Goal: Communication & Community: Answer question/provide support

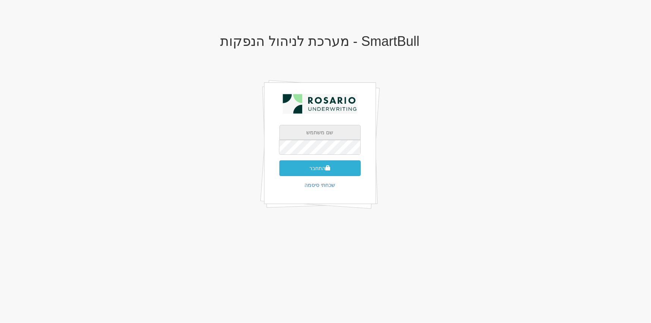
type input "[PERSON_NAME][EMAIL_ADDRESS][PERSON_NAME][DOMAIN_NAME]"
click at [350, 166] on button "התחבר" at bounding box center [319, 168] width 81 height 16
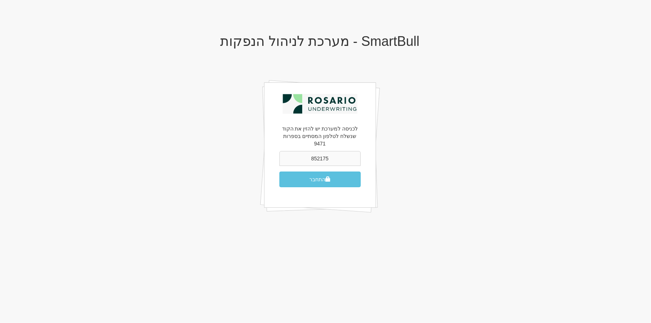
type input "852175"
click at [279, 172] on button "התחבר" at bounding box center [319, 180] width 81 height 16
click at [339, 172] on button "התחבר" at bounding box center [319, 180] width 81 height 16
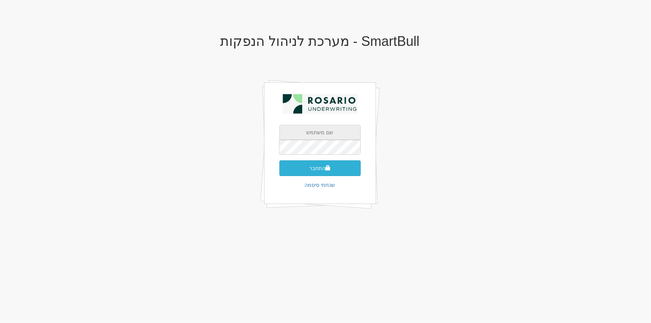
type input "tami@rosario-capital.co.il"
click at [320, 164] on button "התחבר" at bounding box center [319, 168] width 81 height 16
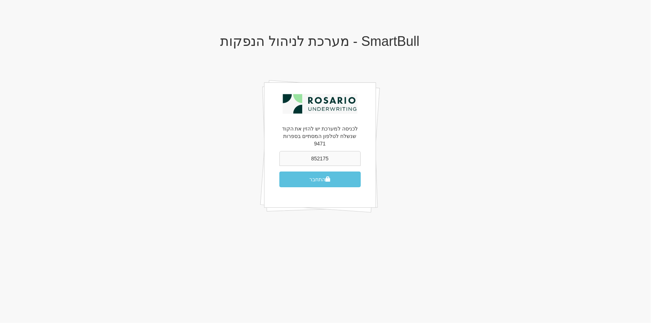
type input "852175"
click at [279, 172] on button "התחבר" at bounding box center [319, 180] width 81 height 16
click at [300, 151] on input "852175" at bounding box center [319, 158] width 81 height 15
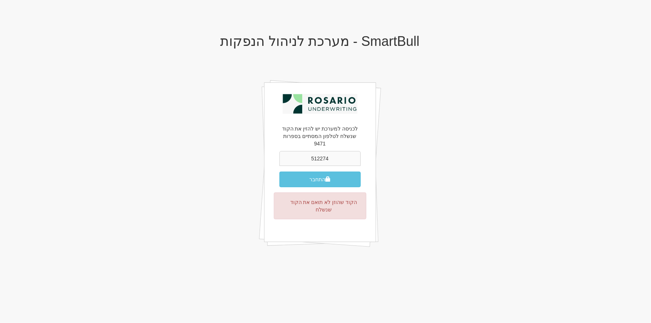
type input "512274"
click at [279, 172] on button "התחבר" at bounding box center [319, 180] width 81 height 16
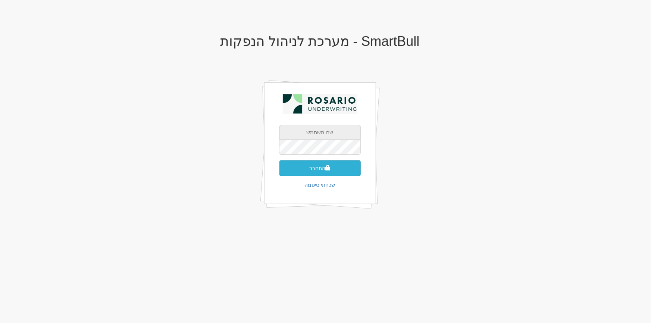
type input "[PERSON_NAME][EMAIL_ADDRESS][PERSON_NAME][DOMAIN_NAME]"
click at [338, 169] on button "התחבר" at bounding box center [319, 168] width 81 height 16
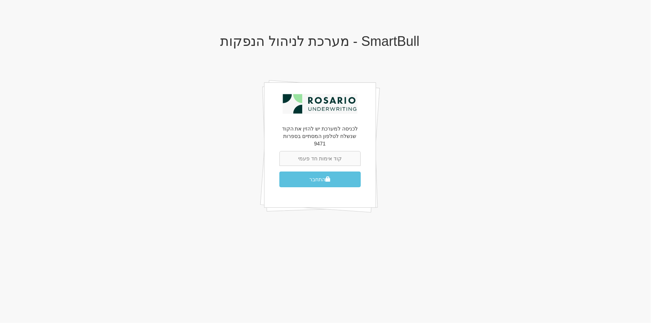
click at [314, 151] on input "text" at bounding box center [319, 158] width 81 height 15
type input "512774"
click at [279, 172] on button "התחבר" at bounding box center [319, 180] width 81 height 16
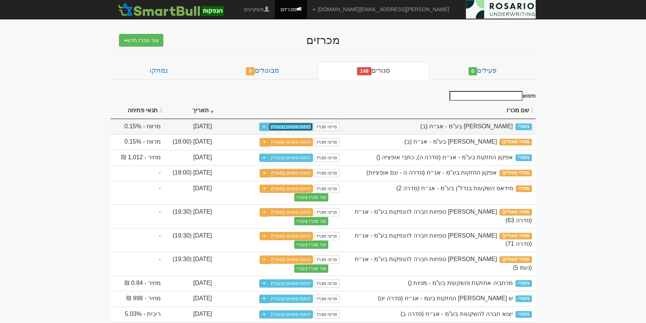
click at [301, 127] on link "דוחות סופיים (ציבורי)" at bounding box center [291, 127] width 44 height 8
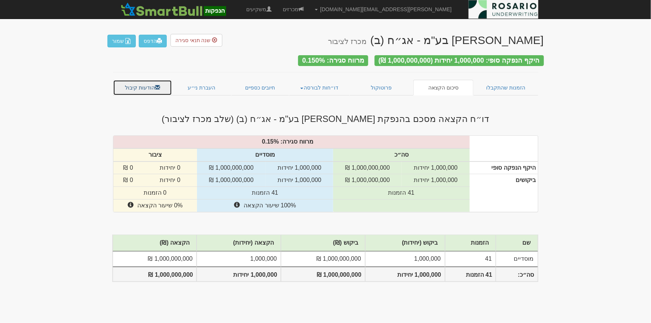
click at [122, 88] on link "הודעות קיבול" at bounding box center [142, 88] width 59 height 16
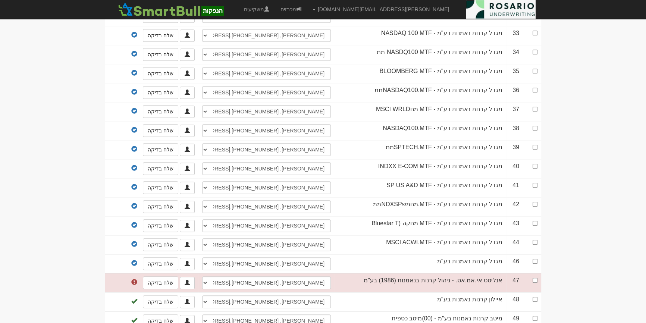
scroll to position [651, 0]
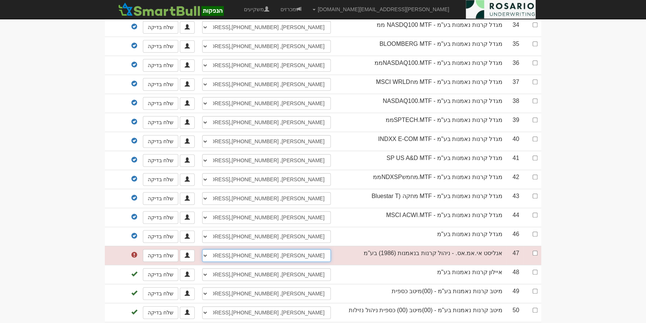
click at [290, 249] on select "[PERSON_NAME], 054-614-4904, [EMAIL_ADDRESS][DOMAIN_NAME] פסקל שוחה, 050-293-54…" at bounding box center [266, 255] width 129 height 13
drag, startPoint x: 588, startPoint y: 248, endPoint x: 585, endPoint y: 246, distance: 3.8
click at [535, 251] on input "checkbox" at bounding box center [535, 253] width 5 height 5
checkbox input "true"
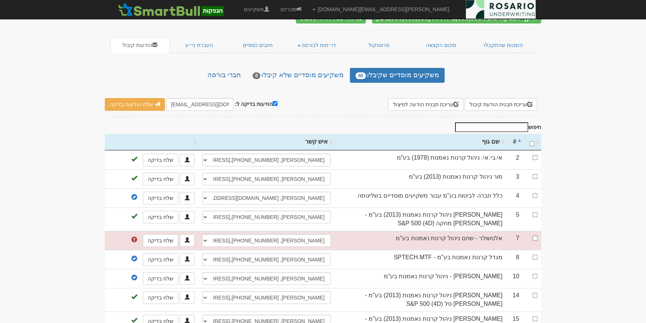
scroll to position [7, 0]
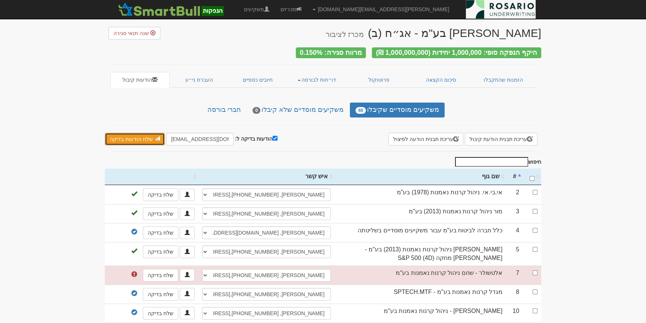
click at [130, 139] on link "שלח הודעות בדיקה" at bounding box center [135, 139] width 60 height 13
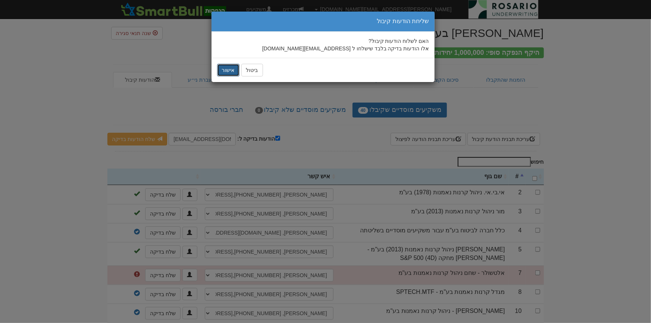
click at [223, 67] on button "אישור" at bounding box center [228, 70] width 22 height 13
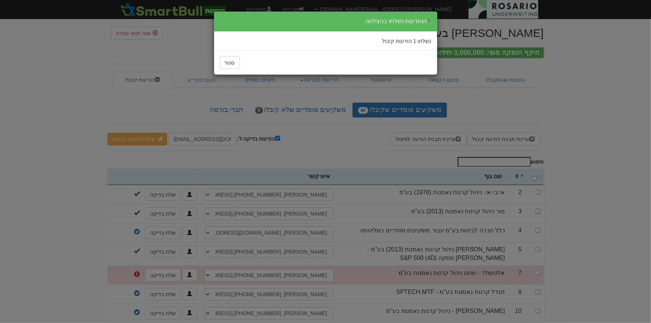
click at [584, 258] on div "× ההודעות נשלחו בהצלחה נשלחו 1 הודעות קיבול סגור" at bounding box center [325, 161] width 651 height 323
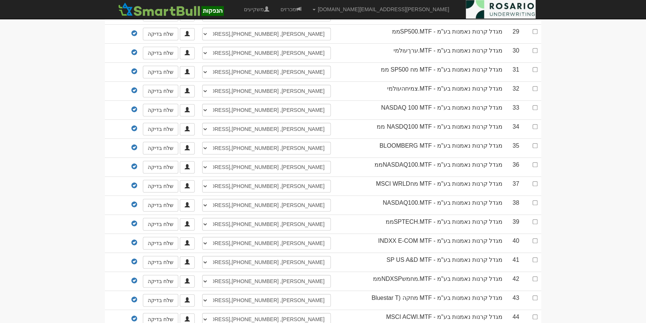
scroll to position [651, 0]
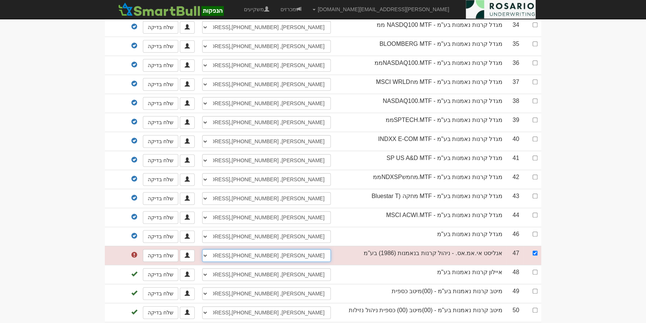
click at [276, 249] on select "בן מסר, 054-614-4904, benm@analyst.co.il פסקל שוחה, 050-293-5418, pascals@analy…" at bounding box center [266, 255] width 129 height 13
select select "new_contact"
click at [204, 249] on select "בן מסר, 054-614-4904, benm@analyst.co.il פסקל שוחה, 050-293-5418, pascals@analy…" at bounding box center [266, 255] width 129 height 13
select select
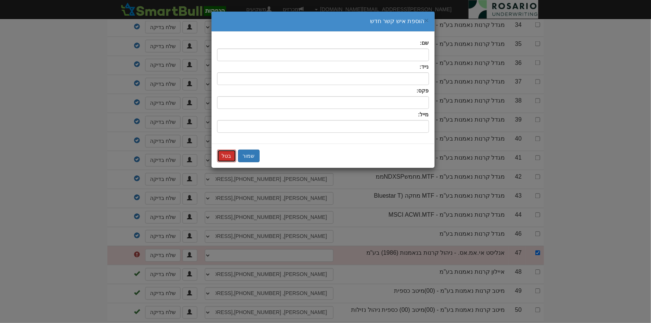
click at [222, 157] on button "בטל" at bounding box center [226, 156] width 19 height 13
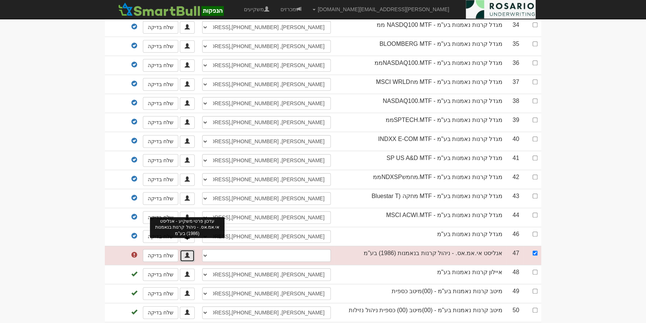
click at [193, 250] on link at bounding box center [187, 256] width 15 height 12
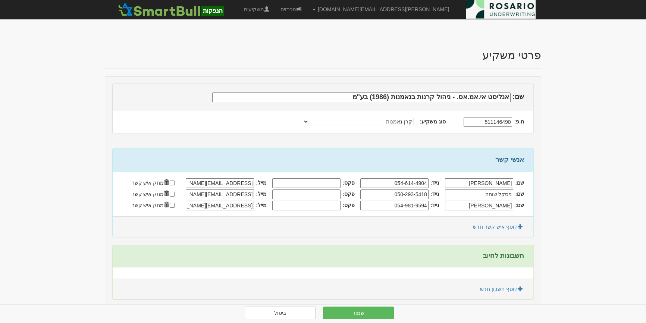
click at [228, 188] on input "[EMAIL_ADDRESS][DOMAIN_NAME]" at bounding box center [220, 183] width 68 height 10
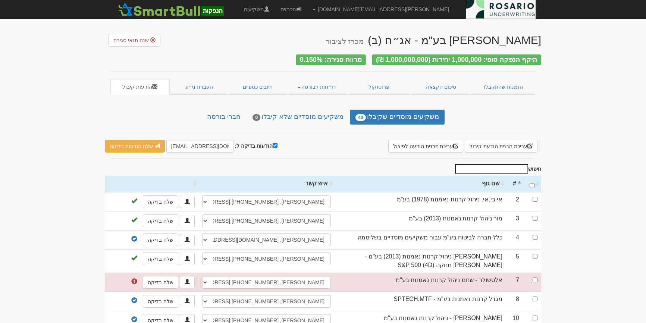
select select
